Goal: Information Seeking & Learning: Learn about a topic

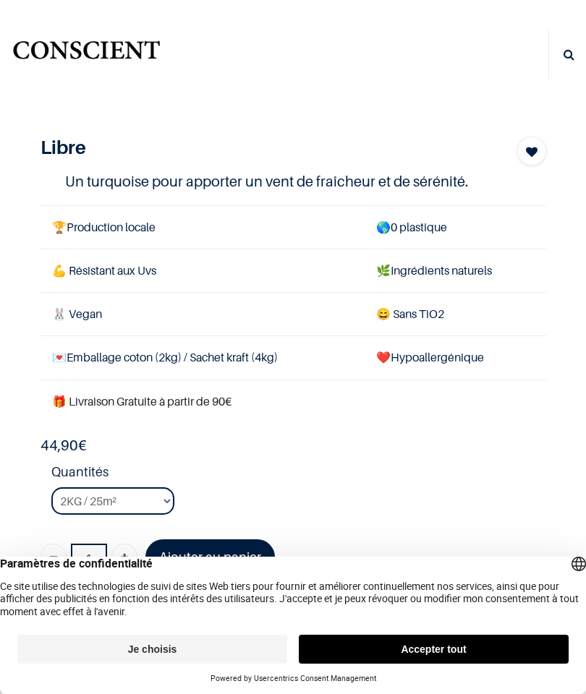
click at [538, 273] on td "🌿 Ingrédients naturels" at bounding box center [454, 270] width 181 height 43
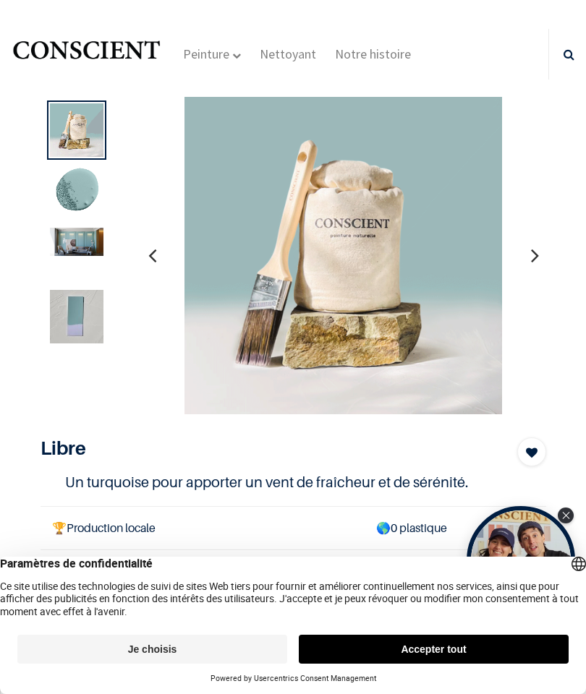
click at [161, 250] on button "button" at bounding box center [152, 255] width 22 height 54
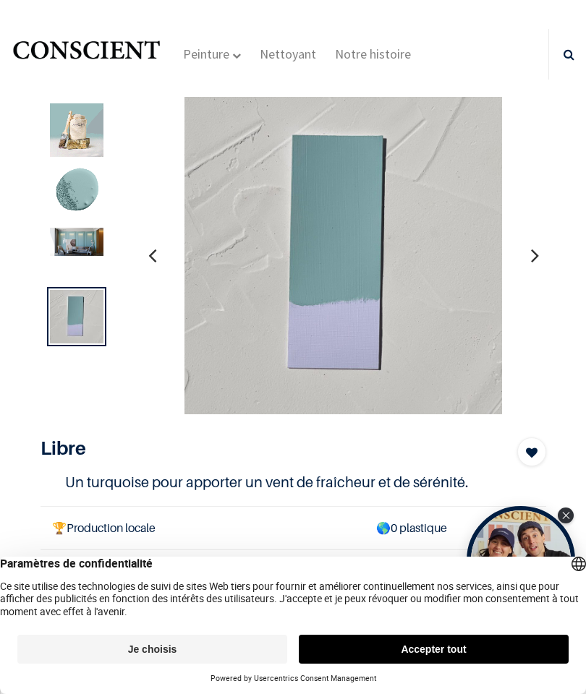
click at [545, 249] on button "button" at bounding box center [534, 255] width 22 height 54
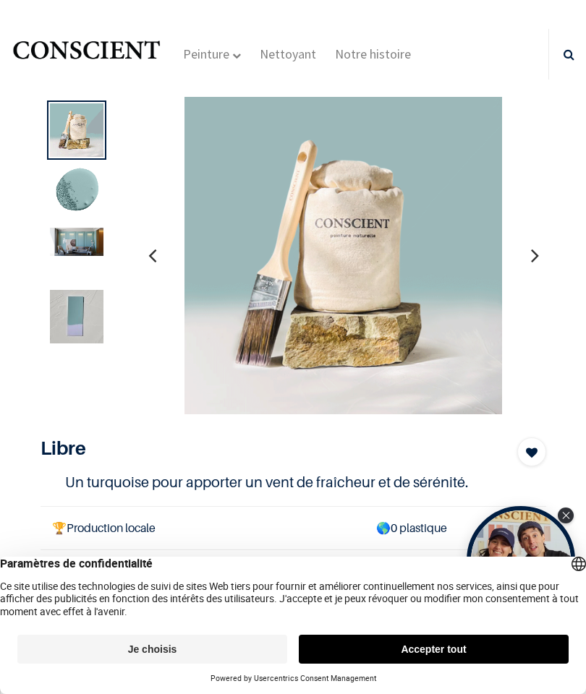
click at [554, 255] on div at bounding box center [293, 255] width 527 height 318
click at [554, 260] on div at bounding box center [293, 255] width 527 height 318
click at [544, 257] on button "button" at bounding box center [534, 255] width 22 height 54
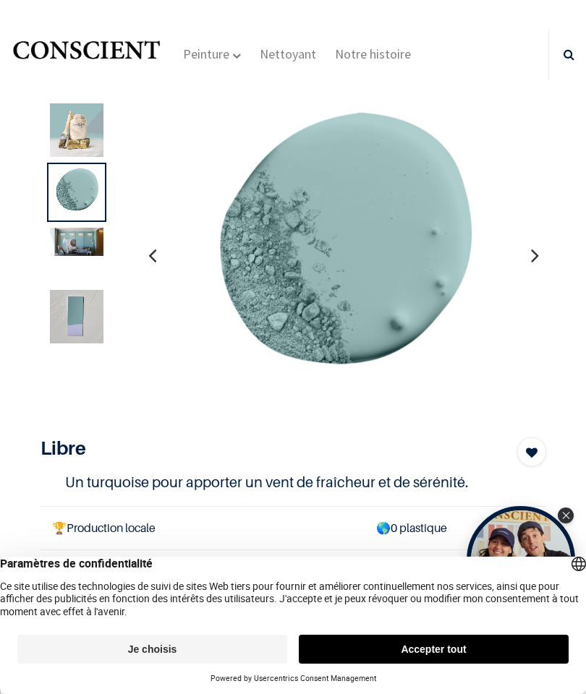
click at [554, 257] on div at bounding box center [293, 255] width 527 height 318
click at [553, 257] on div at bounding box center [293, 255] width 527 height 318
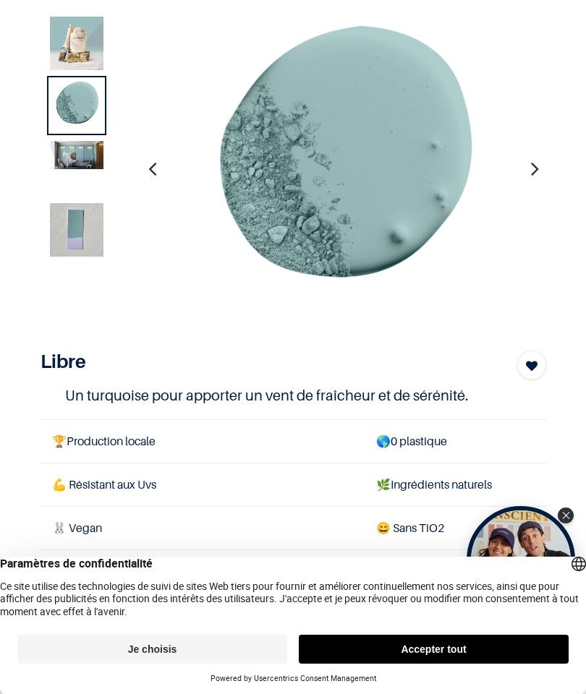
scroll to position [83, 0]
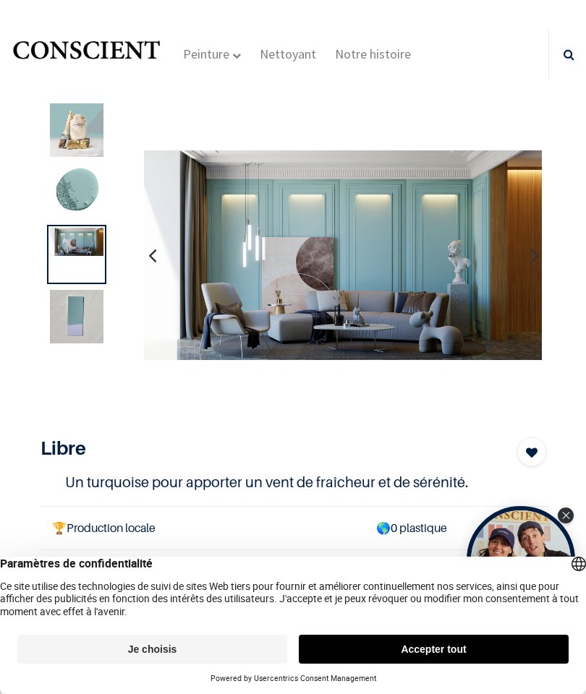
click at [1, 35] on div "Peinture Shop Inspiration new Blog" at bounding box center [293, 54] width 586 height 51
